Goal: Task Accomplishment & Management: Use online tool/utility

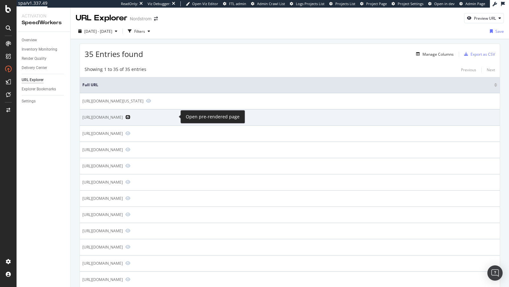
click at [130, 116] on icon "Preview https://www.nordstrom.com/brands/louis-vuitton" at bounding box center [127, 117] width 5 height 4
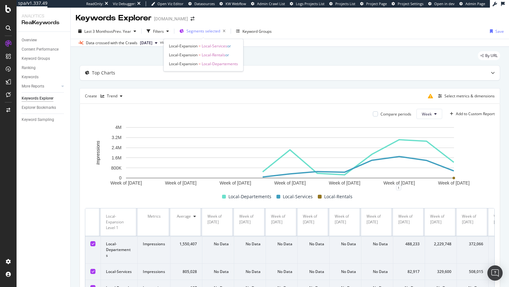
click at [196, 32] on span "Segments selected" at bounding box center [203, 30] width 34 height 5
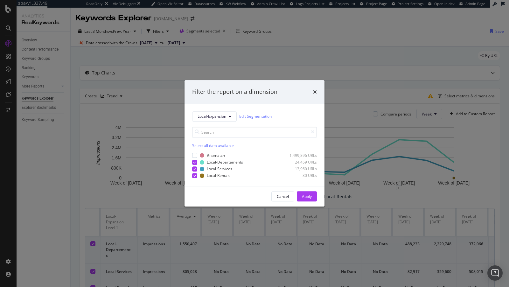
click at [160, 79] on div "Filter the report on a dimension Local-Expansion Edit Segmentation Select all d…" at bounding box center [254, 143] width 509 height 287
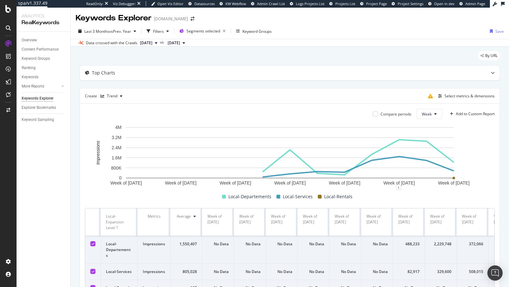
scroll to position [47, 0]
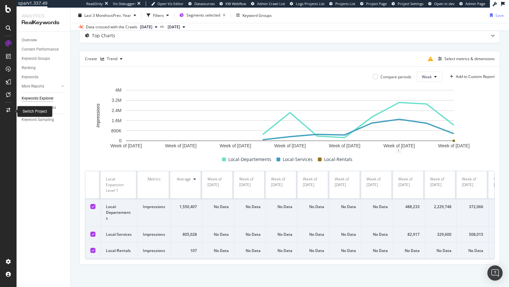
click at [9, 112] on div at bounding box center [8, 110] width 15 height 10
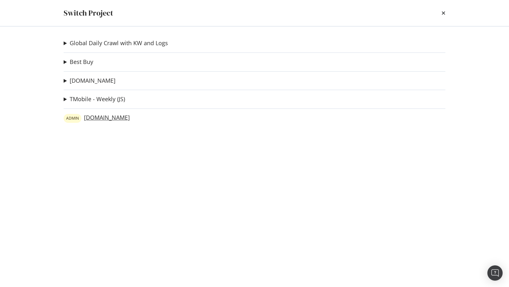
click at [130, 119] on link "ADMIN www.lowessecondary.com" at bounding box center [97, 118] width 66 height 9
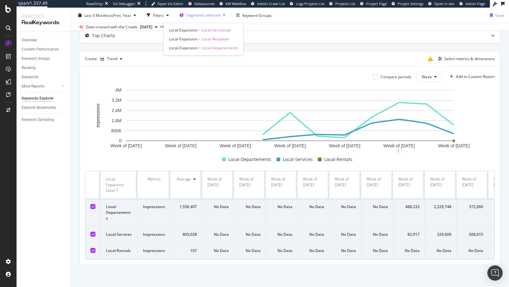
click at [208, 17] on span "Segments selected" at bounding box center [203, 14] width 34 height 5
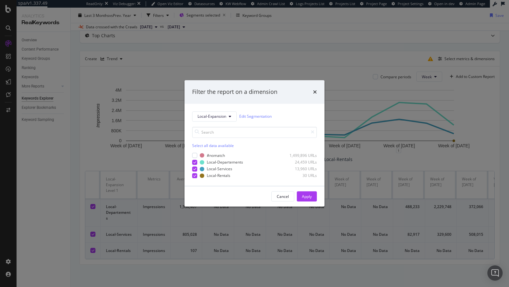
click at [54, 137] on div "Filter the report on a dimension Local-Expansion Edit Segmentation Select all d…" at bounding box center [254, 143] width 509 height 287
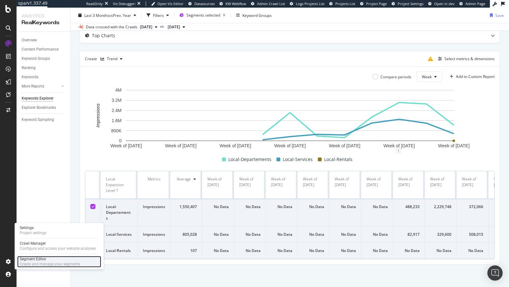
click at [45, 259] on div "Segment Editor" at bounding box center [50, 258] width 60 height 5
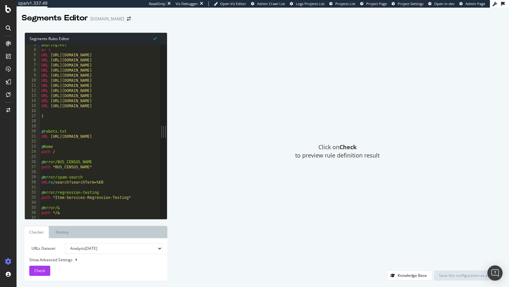
scroll to position [0, 0]
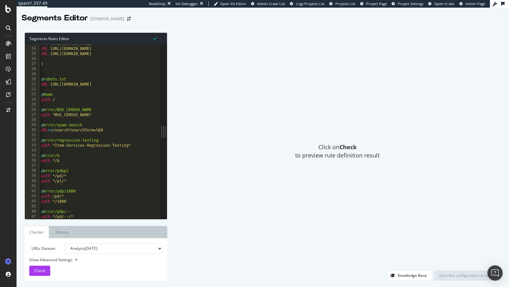
type textarea "@error/spam-search"
click at [121, 124] on div "URL https://www.lowes.com/n/ideas-inspiration/10-easy-house-plants URL https://…" at bounding box center [229, 133] width 378 height 185
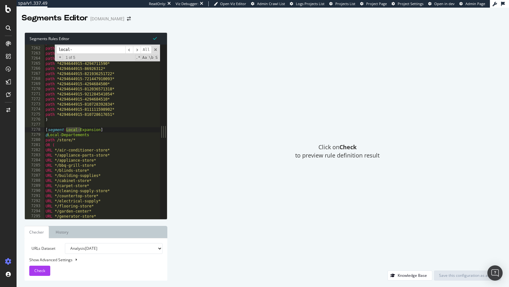
scroll to position [10239, 0]
type input "local-"
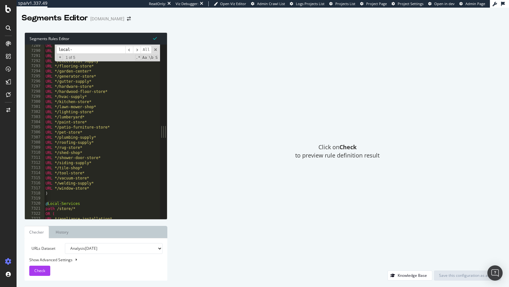
scroll to position [0, 0]
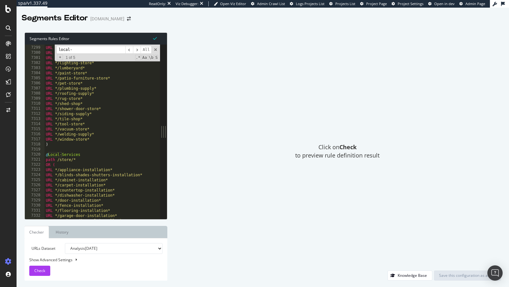
type textarea "URL */appliance-installation*"
drag, startPoint x: 58, startPoint y: 171, endPoint x: 111, endPoint y: 172, distance: 52.8
click at [111, 172] on div "URL */hardwood-floor-store* URL */hvac-supply* URL */kitchen-store* URL */lawn-…" at bounding box center [233, 132] width 378 height 185
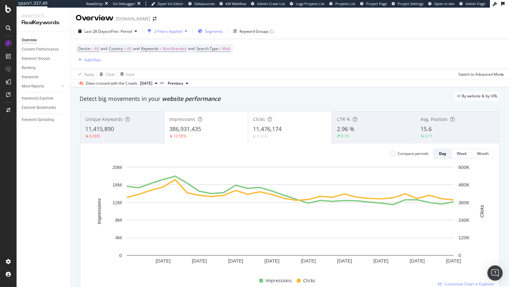
click at [211, 33] on span "Segments" at bounding box center [214, 31] width 18 height 5
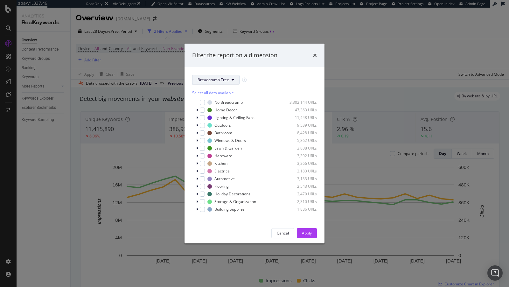
click at [223, 82] on span "Breadcrumb Tree" at bounding box center [212, 79] width 31 height 5
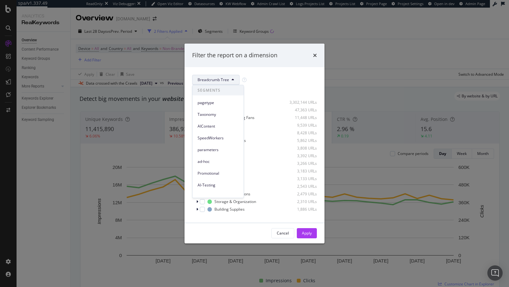
scroll to position [86, 0]
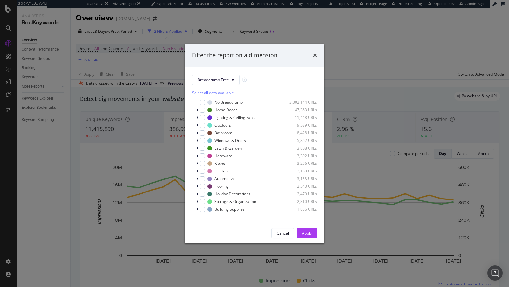
click at [86, 136] on div "Filter the report on a dimension Breadcrumb Tree Select all data available No B…" at bounding box center [254, 143] width 509 height 287
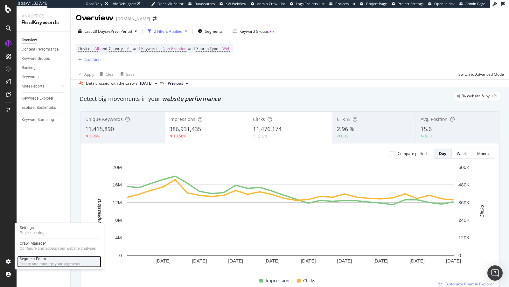
click at [38, 259] on div "Segment Editor" at bounding box center [50, 258] width 60 height 5
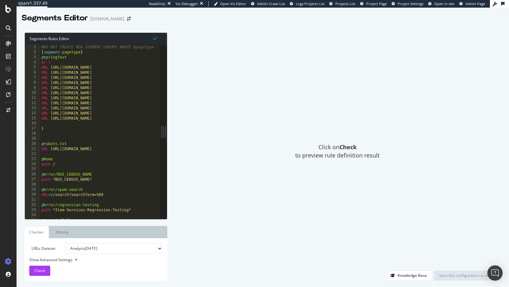
type textarea "URL https://www.lowes.com/n/how-to/repair-a-leaky-faucet"
click at [124, 112] on div "#DO NOT CREATE NEW SEGMENT GROUPS ABOVE @pagetype [ segment : pagetype ] @ spri…" at bounding box center [229, 136] width 378 height 185
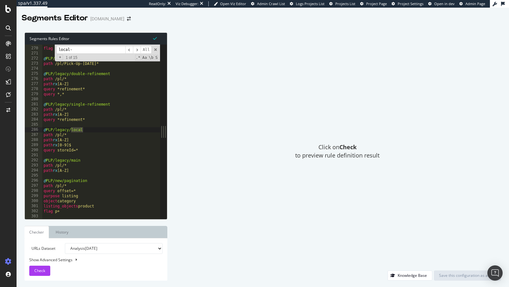
scroll to position [10239, 0]
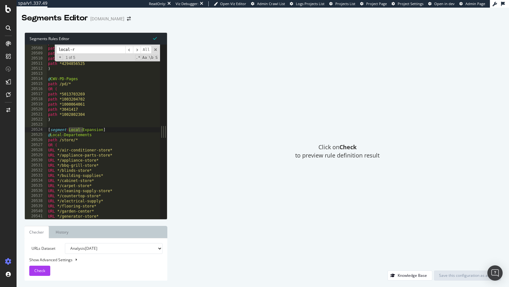
type input "local-re"
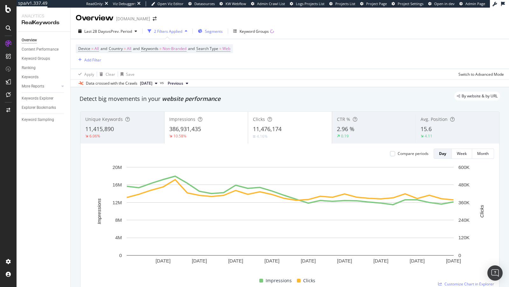
click at [220, 31] on span "Segments" at bounding box center [214, 31] width 18 height 5
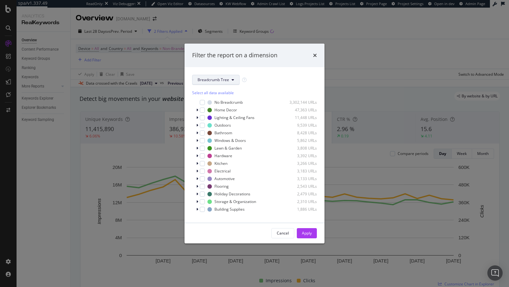
click at [220, 79] on span "Breadcrumb Tree" at bounding box center [212, 79] width 31 height 5
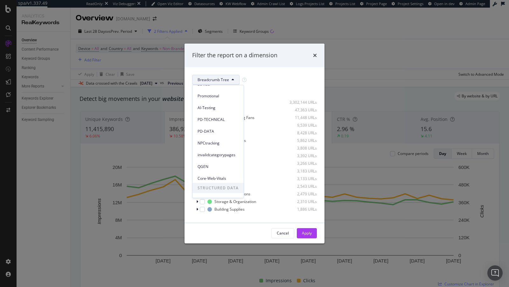
scroll to position [86, 0]
click at [34, 97] on div "Filter the report on a dimension Breadcrumb Tree Select all data available No B…" at bounding box center [254, 143] width 509 height 287
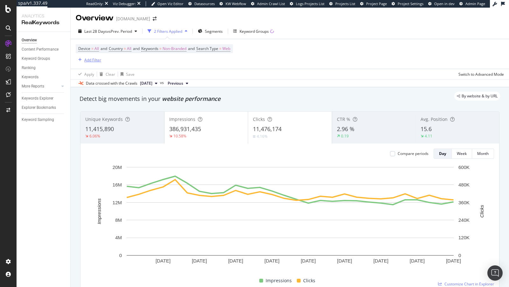
click at [96, 61] on div "Add Filter" at bounding box center [92, 59] width 17 height 5
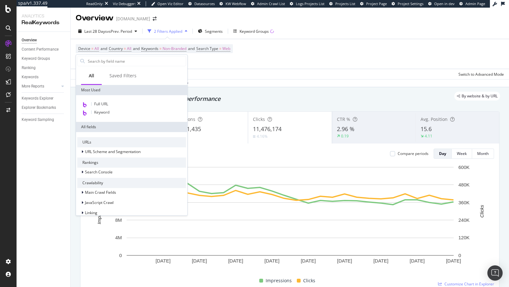
type input "/"
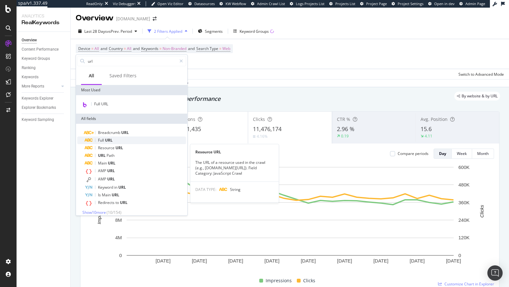
type input "url"
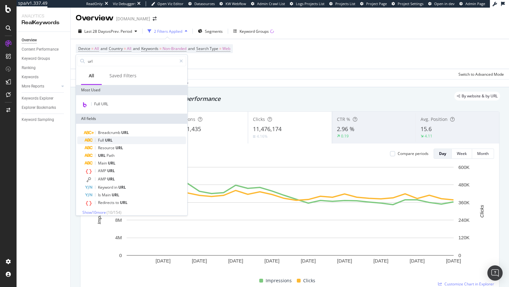
click at [110, 141] on span "URL" at bounding box center [109, 139] width 8 height 5
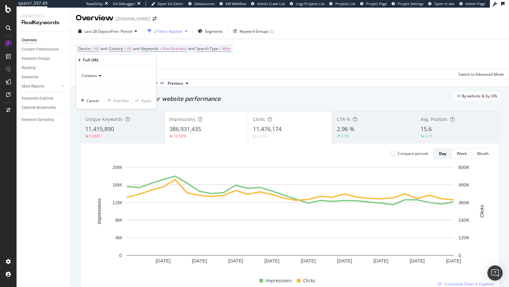
click at [99, 81] on div "Contains" at bounding box center [116, 82] width 70 height 22
click at [98, 85] on input "text" at bounding box center [115, 87] width 69 height 10
type input "/store/"
click at [141, 99] on div "Apply" at bounding box center [146, 100] width 10 height 5
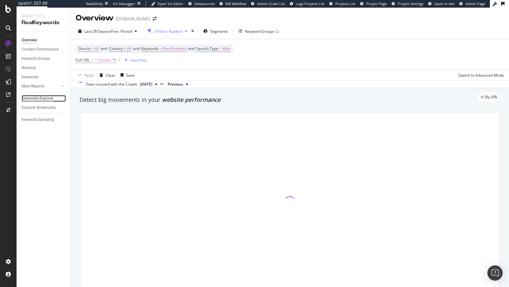
click at [43, 100] on div "Keywords Explorer" at bounding box center [38, 98] width 32 height 7
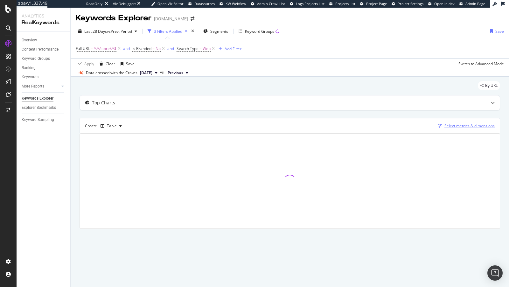
click at [456, 126] on div "Select metrics & dimensions" at bounding box center [469, 125] width 50 height 5
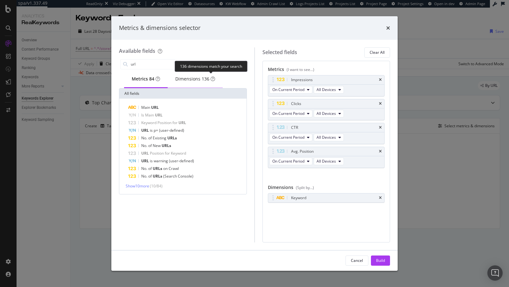
type input "url"
click at [201, 77] on div "Dimensions 136" at bounding box center [195, 79] width 40 height 6
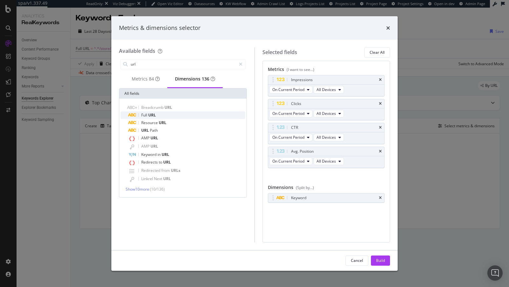
click at [163, 115] on div "Full URL" at bounding box center [186, 115] width 117 height 8
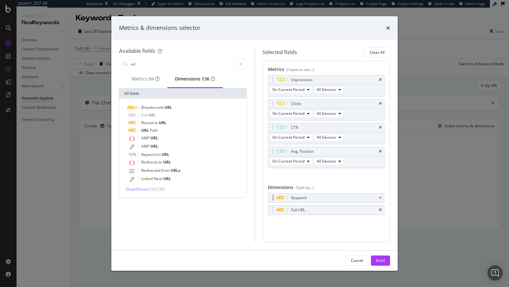
click at [379, 196] on icon "times" at bounding box center [380, 198] width 3 height 4
click at [377, 258] on div "Build" at bounding box center [380, 259] width 9 height 5
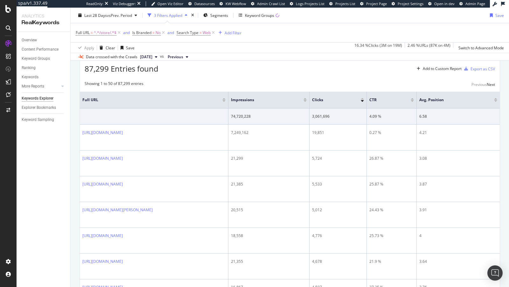
scroll to position [12, 0]
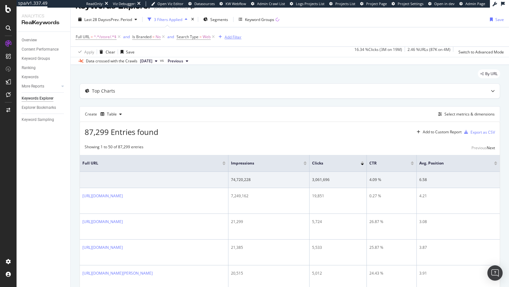
click at [227, 37] on div "Add Filter" at bounding box center [232, 36] width 17 height 5
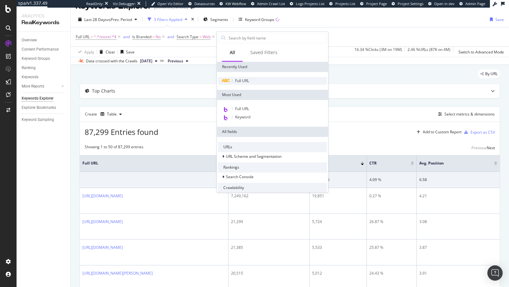
click at [241, 81] on span "Full URL" at bounding box center [242, 80] width 14 height 5
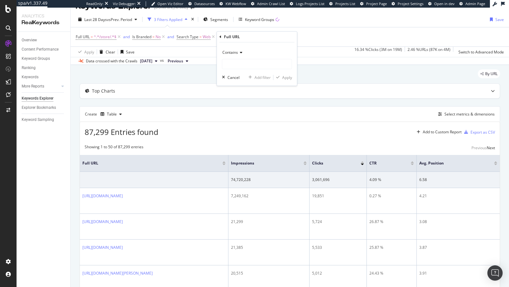
click at [237, 71] on div "Contains Cancel Add filter Apply" at bounding box center [257, 63] width 80 height 43
click at [238, 65] on input "text" at bounding box center [256, 64] width 69 height 10
paste input "/appliance-installation"
type input "/appliance-installation"
click at [290, 80] on div "Contains /appliance-installation Cancel Add filter Apply" at bounding box center [257, 63] width 80 height 43
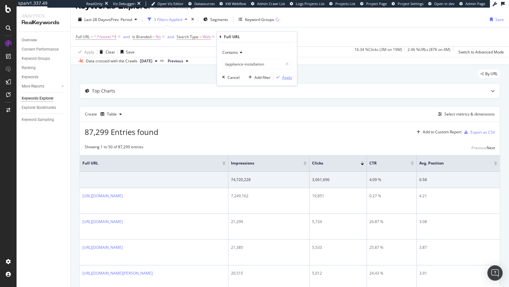
click at [289, 79] on div "Apply" at bounding box center [287, 77] width 10 height 5
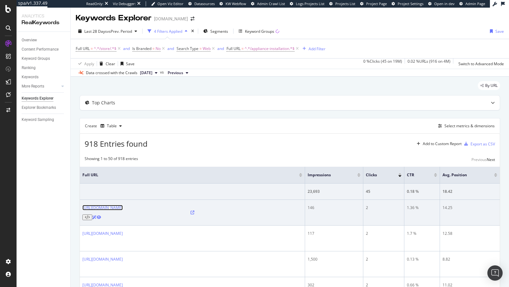
click at [123, 206] on link "https://www.lowes.com/store/2962-odessa-tx/appliance-installation" at bounding box center [102, 207] width 40 height 5
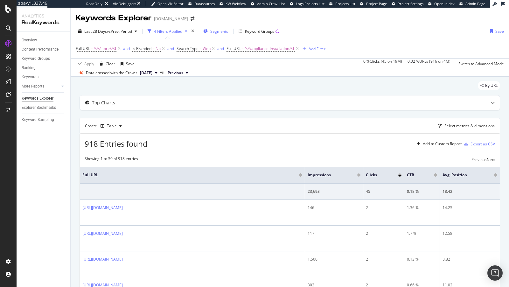
click at [224, 29] on span "Segments" at bounding box center [219, 31] width 18 height 5
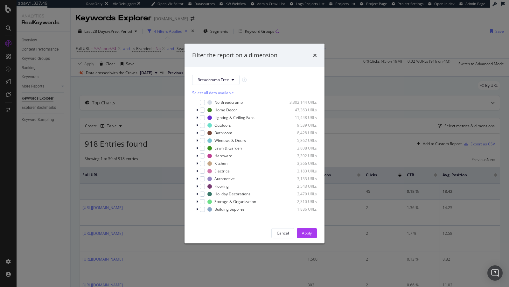
click at [207, 88] on div "Select all data available No Breadcrumb 3,302,144 URLs Home Decor 47,363 URLs L…" at bounding box center [254, 150] width 125 height 130
click at [210, 81] on span "Breadcrumb Tree" at bounding box center [212, 79] width 31 height 5
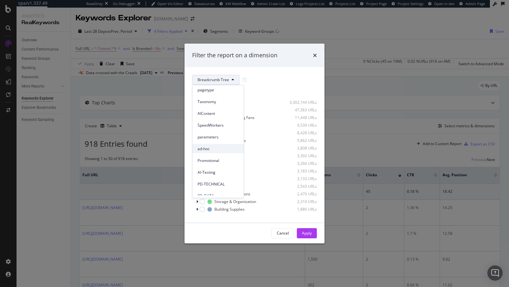
scroll to position [12, 0]
click at [219, 124] on span "SpeedWorkers" at bounding box center [217, 126] width 41 height 6
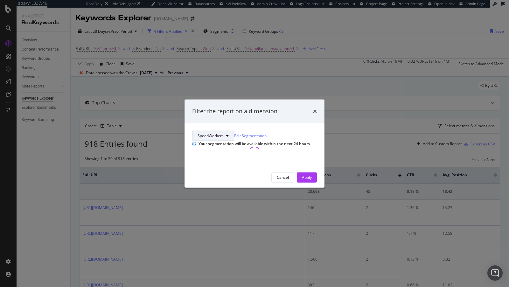
click at [229, 130] on button "SpeedWorkers" at bounding box center [213, 135] width 42 height 10
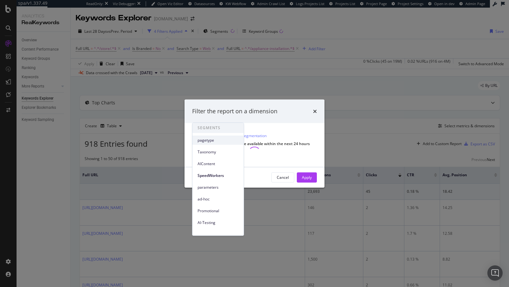
click at [222, 139] on span "pagetype" at bounding box center [217, 140] width 41 height 6
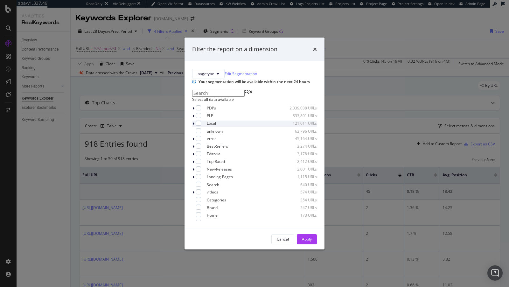
click at [192, 126] on icon "modal" at bounding box center [193, 124] width 2 height 4
click at [161, 183] on div "Filter the report on a dimension pagetype Edit Segmentation Your segmentation w…" at bounding box center [254, 143] width 509 height 287
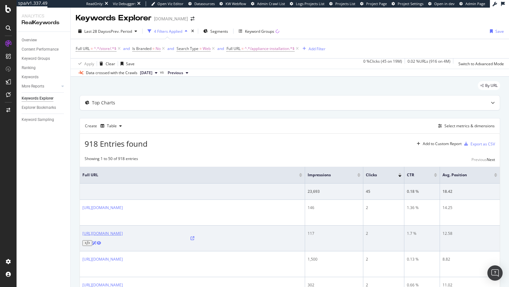
drag, startPoint x: 193, startPoint y: 228, endPoint x: 82, endPoint y: 220, distance: 111.2
click at [82, 225] on td "https://www.lowes.com/store/1564-thomasville-ga/appliance-installation" at bounding box center [192, 238] width 225 height 26
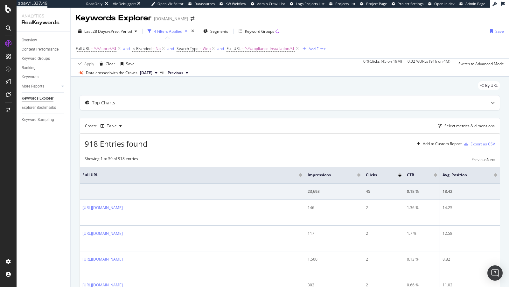
copy link "https://www.lowes.com/store/1564-thomasville-ga/appliance-installation"
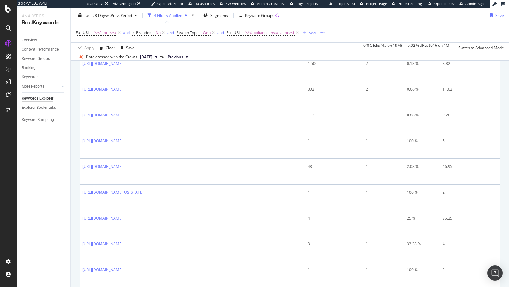
scroll to position [212, 0]
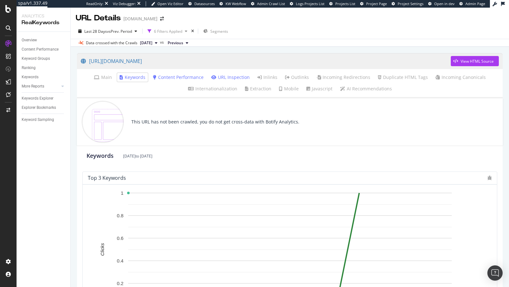
click at [179, 79] on link "Content Performance" at bounding box center [178, 77] width 51 height 6
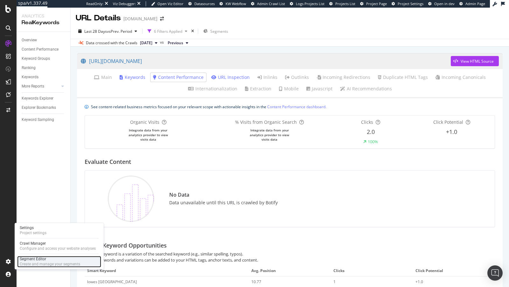
click at [32, 259] on div "Segment Editor" at bounding box center [50, 258] width 60 height 5
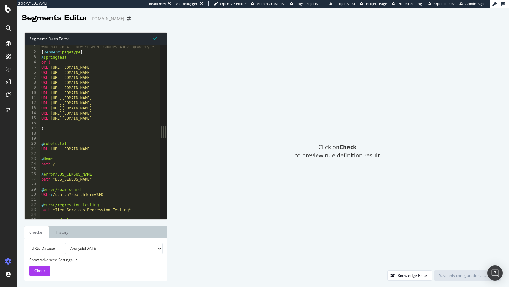
type textarea "URL https://www.lowes.com/n/buying-guide/find-the-best-smart-security-camera-fo…"
click at [69, 98] on div "#DO NOT CREATE NEW SEGMENT GROUPS ABOVE @pagetype [ segment : pagetype ] @ spri…" at bounding box center [229, 136] width 378 height 185
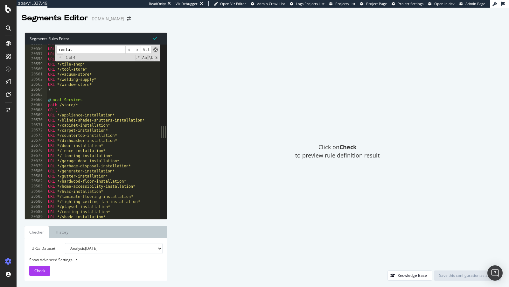
type input "rental"
click at [155, 50] on span at bounding box center [155, 49] width 4 height 4
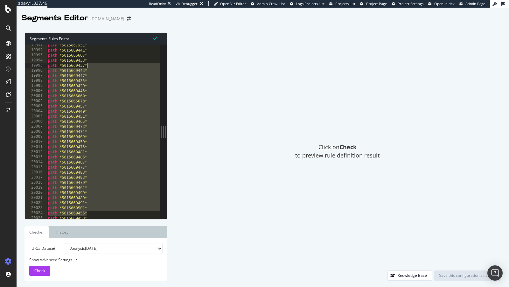
scroll to position [10083, 0]
drag, startPoint x: 156, startPoint y: 215, endPoint x: 133, endPoint y: 24, distance: 192.1
click at [133, 24] on div "spa/v1.337.49 ReadOnly: Viz Debugger: Open Viz Editor Admin Crawl List Logs Pro…" at bounding box center [263, 143] width 492 height 287
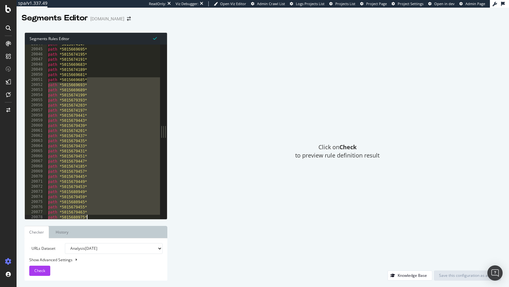
drag, startPoint x: 156, startPoint y: 215, endPoint x: 156, endPoint y: 239, distance: 23.5
click at [156, 239] on div "Segments Rules Editor path *5015660585* path *5015660583* 20044 20045 20046 200…" at bounding box center [95, 156] width 143 height 248
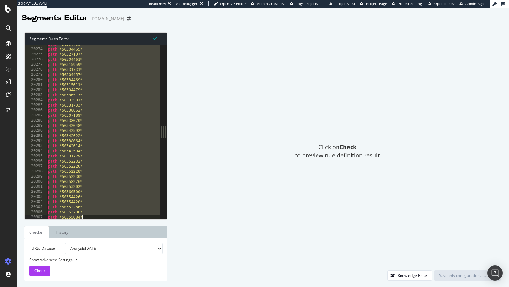
scroll to position [10239, 0]
drag, startPoint x: 158, startPoint y: 217, endPoint x: 155, endPoint y: 248, distance: 31.5
click at [155, 250] on div "Segments Rules Editor path *5015679461* path *5015679465* 20345 20346 20347 203…" at bounding box center [95, 156] width 143 height 248
type textarea ")"
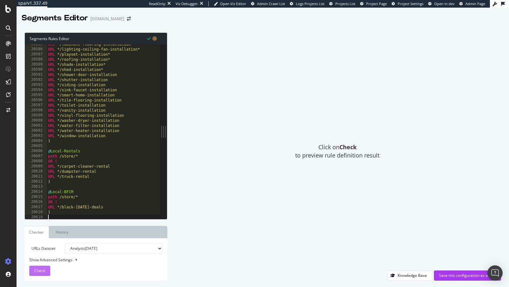
click at [46, 274] on button "Check" at bounding box center [39, 270] width 21 height 10
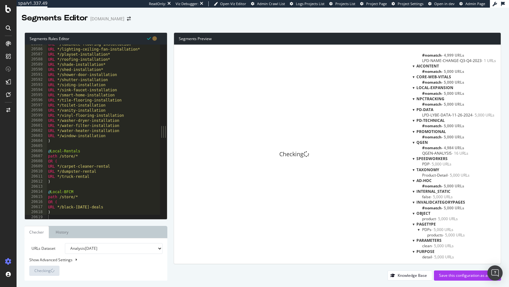
scroll to position [5, 0]
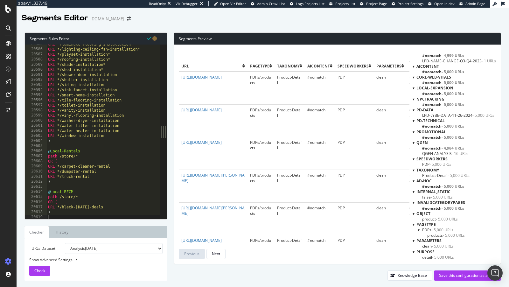
click at [95, 246] on select "Analysis 2025 Aug. 25th Analysis 2025 Mar. 28th Or paste a list of URLs" at bounding box center [114, 248] width 98 height 11
select select "urlList"
click at [65, 243] on select "Analysis 2025 Aug. 25th Analysis 2025 Mar. 28th Or paste a list of URLs" at bounding box center [114, 248] width 98 height 11
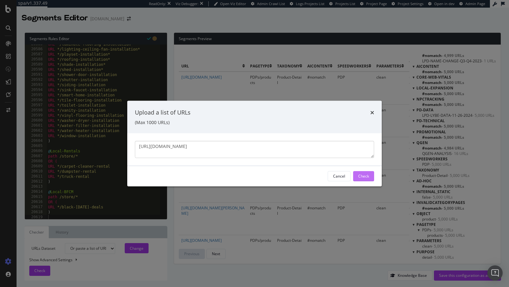
type textarea "https://www.lowes.com/store/1564-thomasville-ga/appliance-installation"
click at [367, 173] on div "Check" at bounding box center [363, 176] width 11 height 10
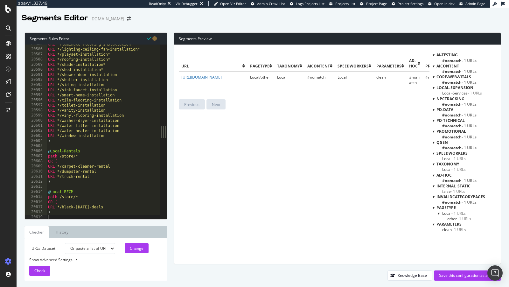
click at [455, 92] on span "Local-Services - 1 URLs" at bounding box center [462, 92] width 40 height 5
type textarea ")"
click at [66, 181] on div "URL */laminate-flooring-installation* URL */lighting-ceiling-fan-installation* …" at bounding box center [236, 134] width 378 height 185
click at [34, 272] on span "Check" at bounding box center [39, 270] width 11 height 5
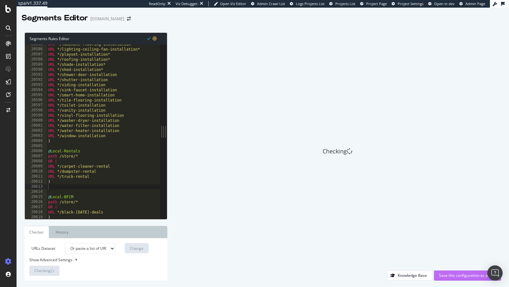
click at [446, 275] on div "Save this configuration as active" at bounding box center [467, 274] width 57 height 5
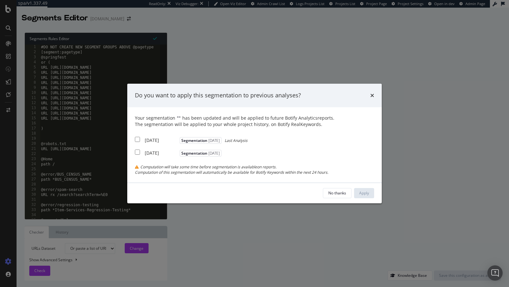
click at [170, 139] on div "2025 Aug. 25th" at bounding box center [161, 140] width 33 height 6
checkbox input "true"
click at [368, 190] on div "Apply" at bounding box center [364, 192] width 10 height 5
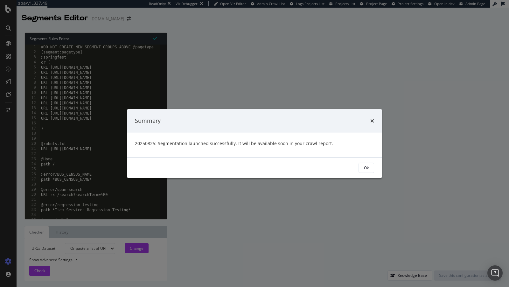
click at [362, 166] on button "Ok" at bounding box center [366, 167] width 16 height 10
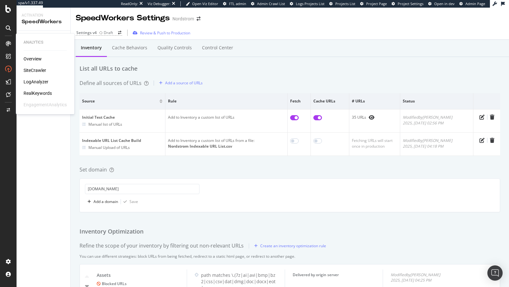
click at [34, 79] on div "LogAnalyzer" at bounding box center [36, 82] width 25 height 6
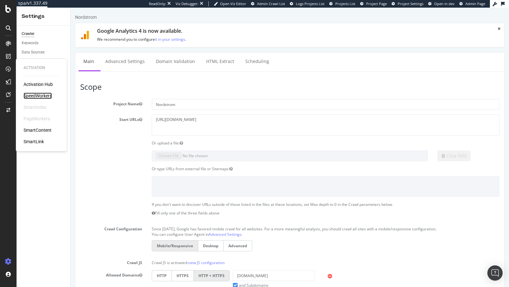
click at [42, 94] on div "SpeedWorkers" at bounding box center [38, 95] width 28 height 6
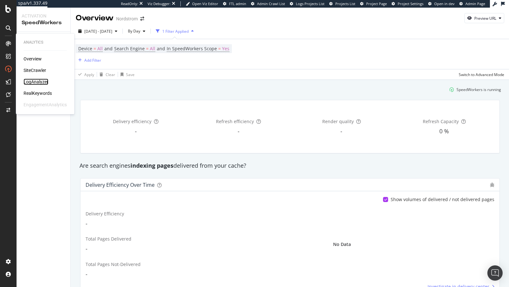
click at [37, 83] on div "LogAnalyzer" at bounding box center [36, 82] width 25 height 6
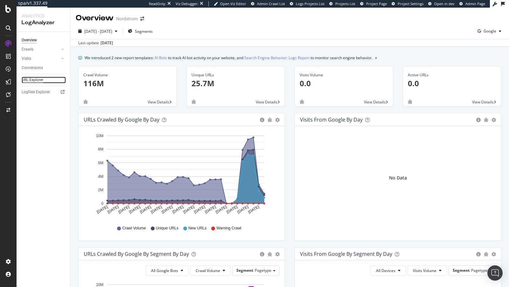
click at [38, 78] on div "URL Explorer" at bounding box center [33, 80] width 22 height 7
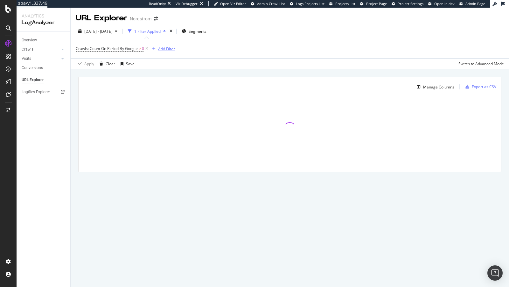
click at [163, 50] on div "Add Filter" at bounding box center [166, 48] width 17 height 5
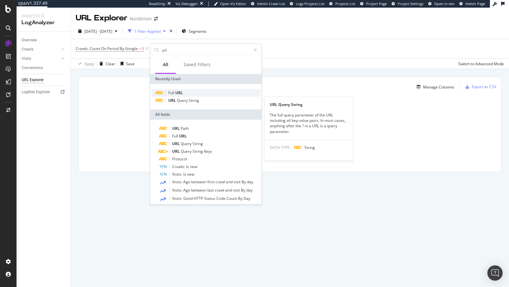
type input "url"
click at [179, 91] on span "URL" at bounding box center [179, 92] width 8 height 5
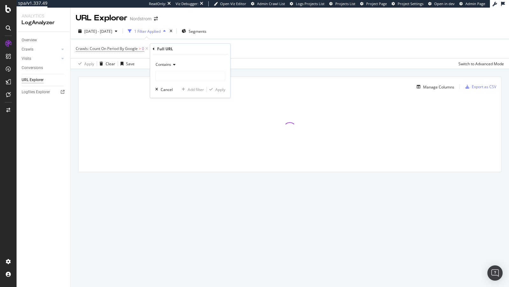
click at [170, 63] on span "Contains" at bounding box center [163, 64] width 16 height 5
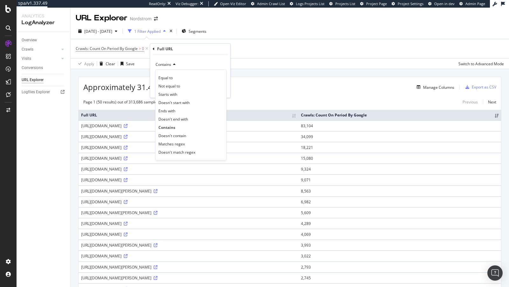
click at [202, 54] on div "Contains Equal to Not equal to Starts with Doesn't start with Ends with Doesn't…" at bounding box center [190, 75] width 80 height 43
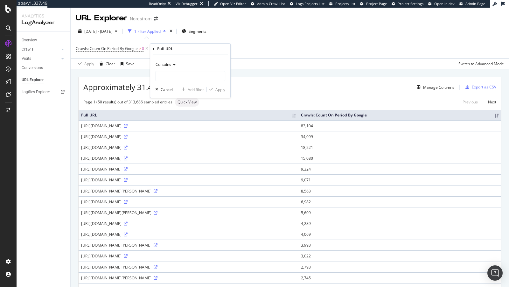
click at [192, 69] on div "Contains" at bounding box center [190, 64] width 70 height 10
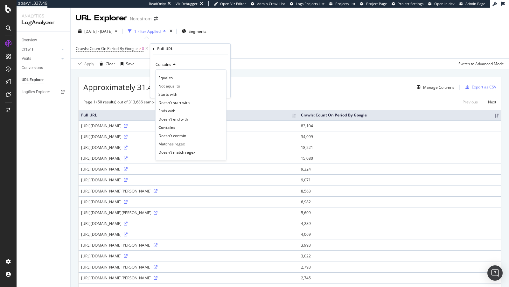
click at [209, 65] on div "Contains" at bounding box center [190, 64] width 70 height 10
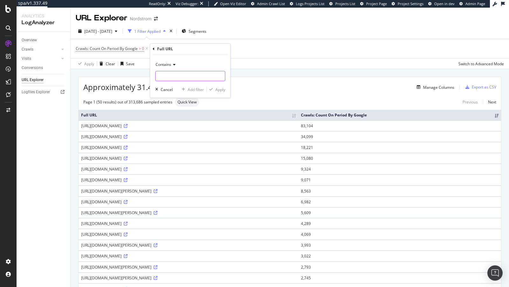
click at [205, 75] on input "text" at bounding box center [189, 76] width 69 height 10
type input "?"
click at [220, 88] on div "Apply" at bounding box center [220, 89] width 10 height 5
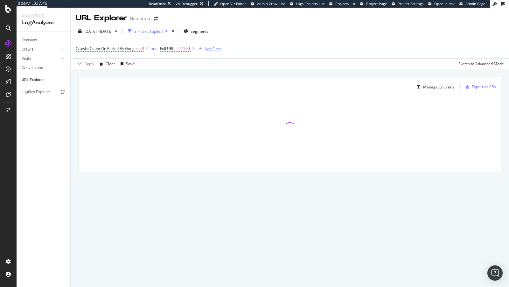
click at [210, 51] on div "Add Filter" at bounding box center [212, 48] width 17 height 5
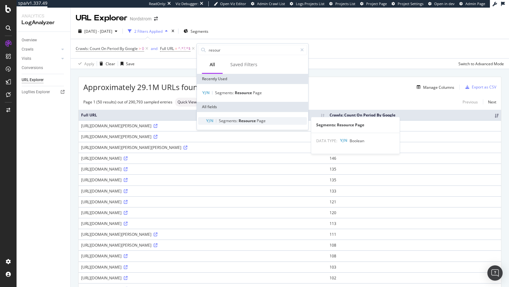
type input "resour"
click at [249, 118] on span "Resource" at bounding box center [247, 120] width 18 height 5
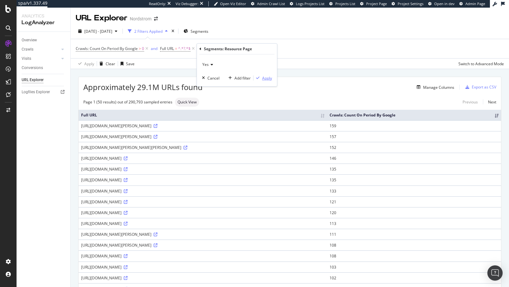
click at [267, 79] on div "Apply" at bounding box center [267, 77] width 10 height 5
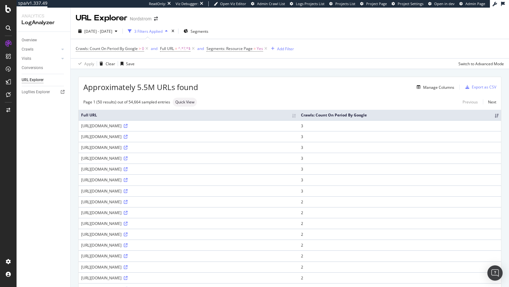
click at [251, 52] on span "Segments: Resource Page = Yes" at bounding box center [237, 48] width 62 height 9
click at [247, 47] on span "Segments: Resource Page" at bounding box center [229, 48] width 46 height 5
click at [221, 64] on icon at bounding box center [221, 63] width 4 height 4
click at [221, 83] on div "No" at bounding box center [248, 84] width 68 height 8
click at [274, 76] on div "Apply" at bounding box center [277, 76] width 10 height 5
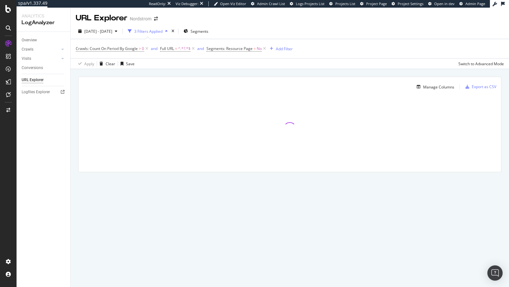
click at [111, 51] on span "Crawls: Count On Period By Google > 0" at bounding box center [113, 48] width 74 height 9
click at [100, 48] on span "Crawls: Count On Period By Google" at bounding box center [107, 48] width 62 height 5
click at [79, 47] on icon at bounding box center [80, 48] width 2 height 4
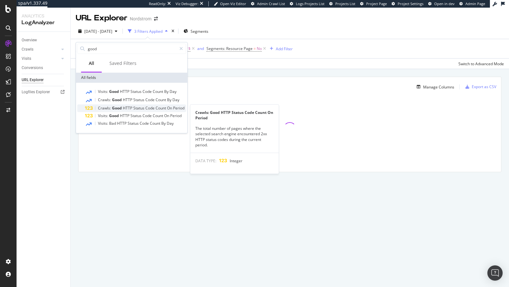
type input "good"
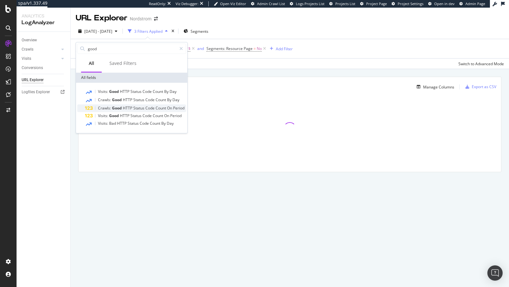
click at [135, 110] on div "Crawls: Good HTTP Status Code Count On Period" at bounding box center [141, 108] width 86 height 5
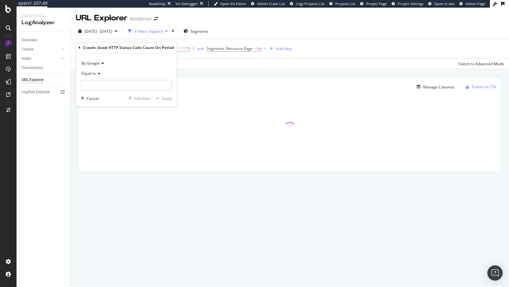
click at [94, 71] on span "Equal to" at bounding box center [88, 73] width 14 height 5
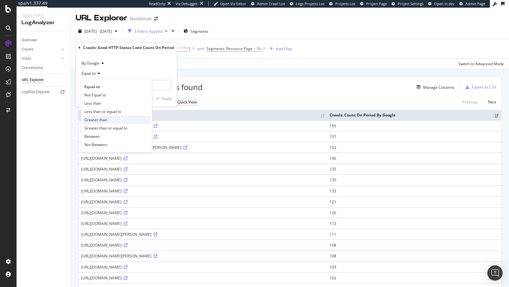
click at [106, 118] on span "Greater than" at bounding box center [95, 119] width 23 height 5
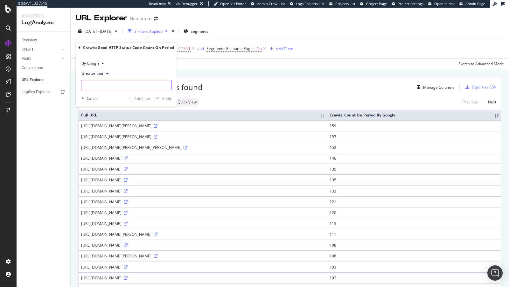
click at [105, 87] on input "number" at bounding box center [126, 85] width 91 height 10
type input "0"
click at [165, 98] on div "Apply" at bounding box center [167, 98] width 10 height 5
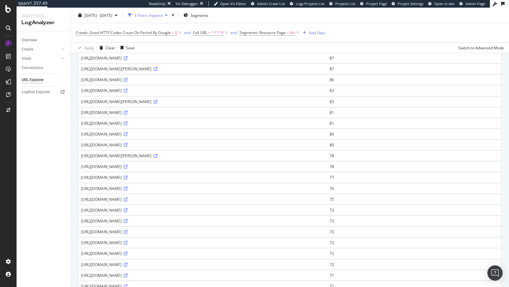
scroll to position [340, 0]
